Goal: Find specific page/section: Find specific page/section

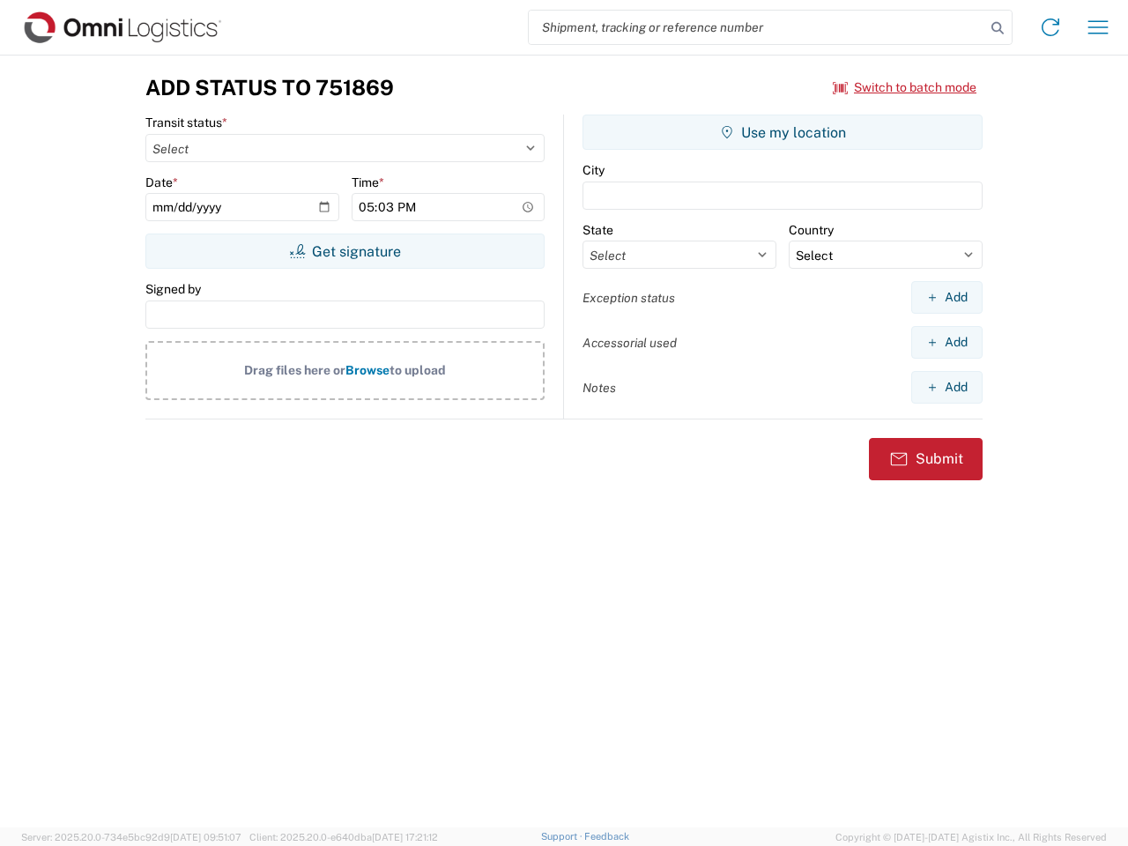
click at [757, 27] on input "search" at bounding box center [757, 27] width 456 height 33
click at [998, 28] on icon at bounding box center [997, 28] width 25 height 25
click at [1050, 27] on icon at bounding box center [1050, 27] width 28 height 28
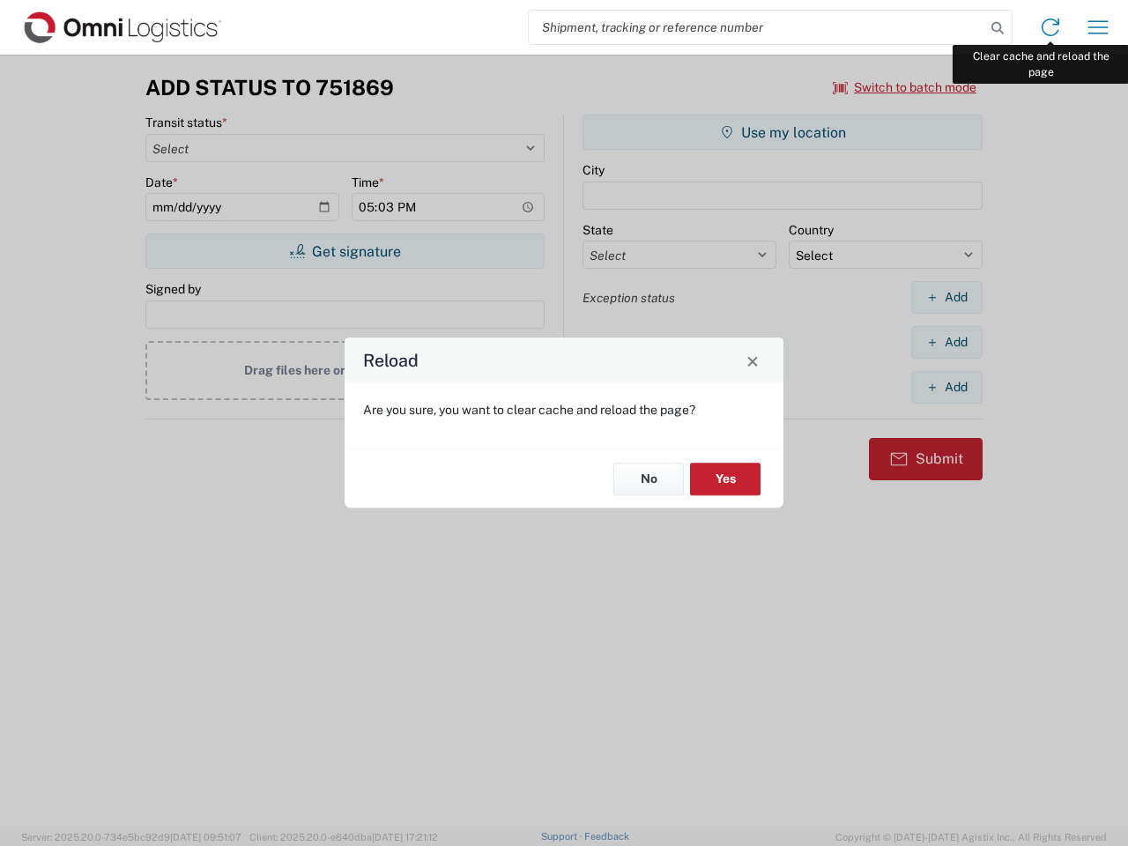
click at [1098, 27] on div "Reload Are you sure, you want to clear cache and reload the page? No Yes" at bounding box center [564, 423] width 1128 height 846
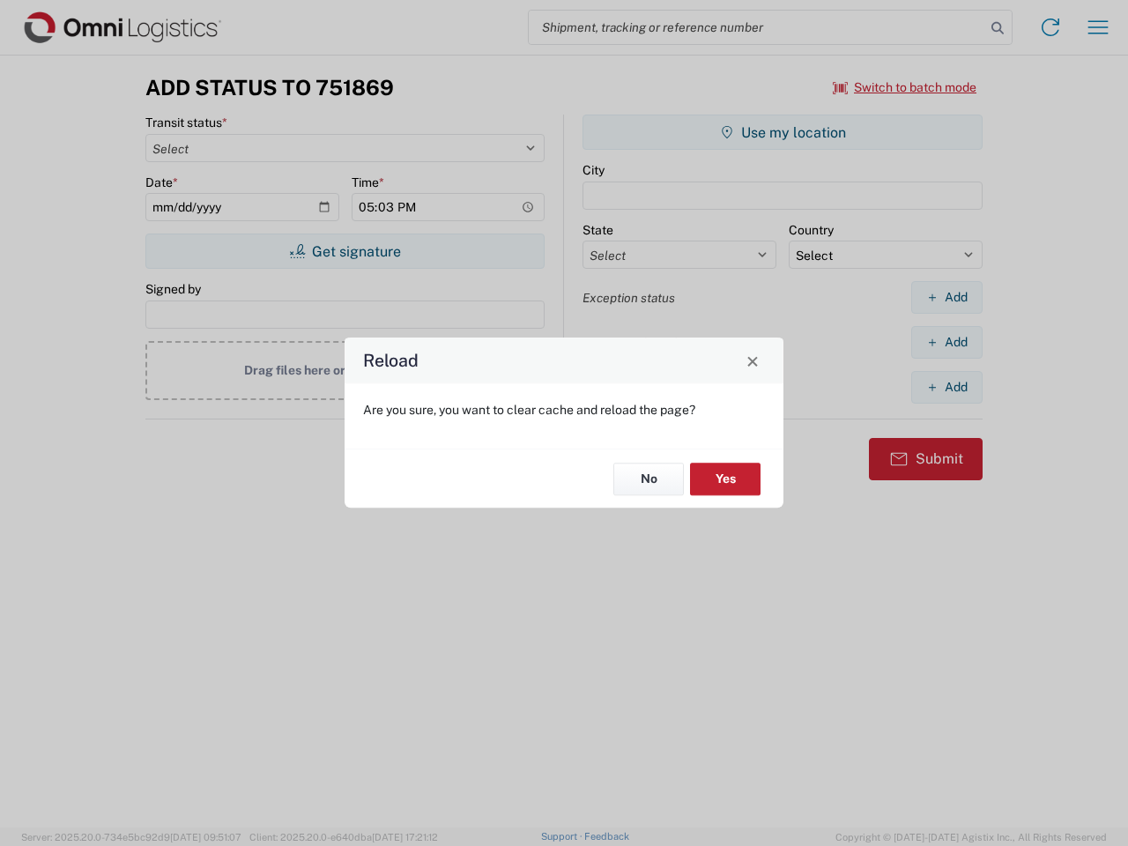
click at [905, 87] on div "Reload Are you sure, you want to clear cache and reload the page? No Yes" at bounding box center [564, 423] width 1128 height 846
click at [345, 251] on div "Reload Are you sure, you want to clear cache and reload the page? No Yes" at bounding box center [564, 423] width 1128 height 846
click at [783, 132] on div "Reload Are you sure, you want to clear cache and reload the page? No Yes" at bounding box center [564, 423] width 1128 height 846
click at [946, 297] on div "Reload Are you sure, you want to clear cache and reload the page? No Yes" at bounding box center [564, 423] width 1128 height 846
click at [946, 342] on div "Reload Are you sure, you want to clear cache and reload the page? No Yes" at bounding box center [564, 423] width 1128 height 846
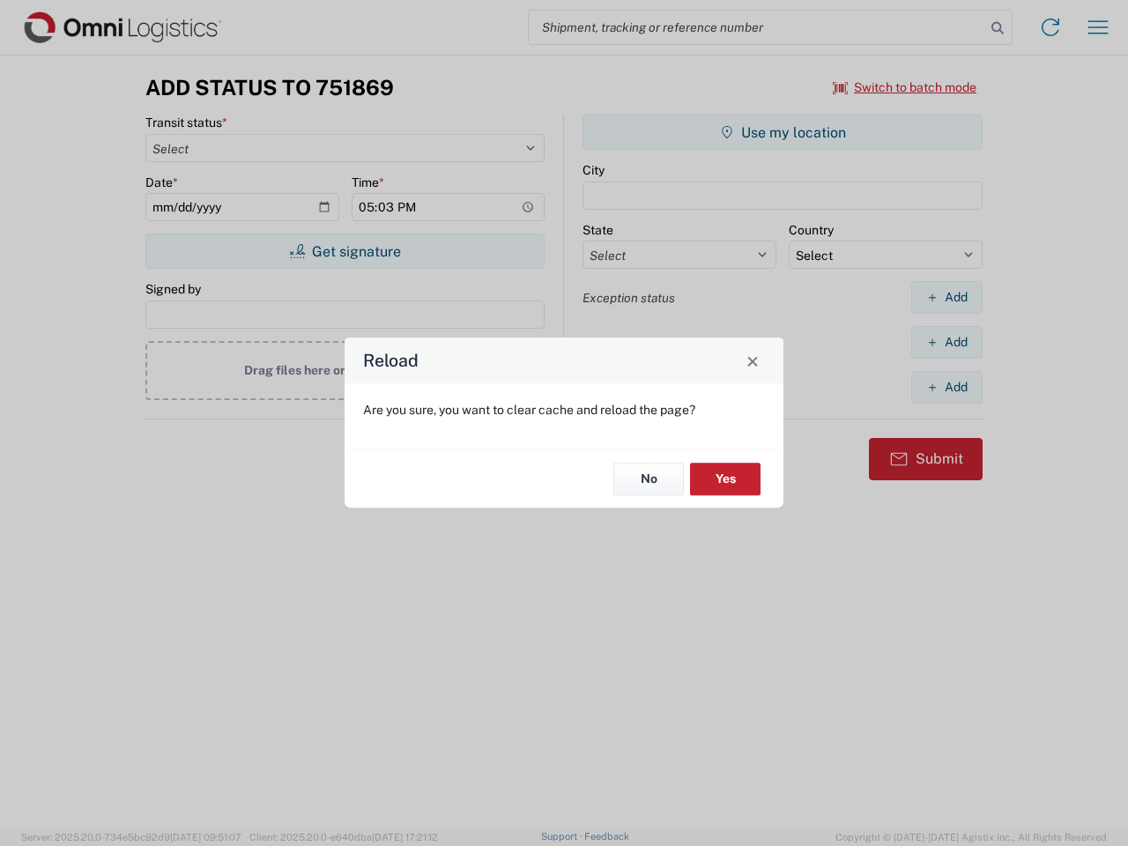
click at [946, 387] on div "Reload Are you sure, you want to clear cache and reload the page? No Yes" at bounding box center [564, 423] width 1128 height 846
